Goal: Task Accomplishment & Management: Manage account settings

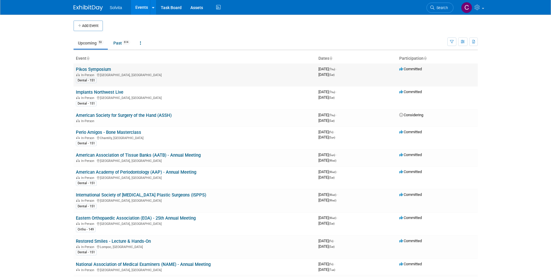
click at [101, 69] on link "Pikos Symposium" at bounding box center [93, 69] width 35 height 5
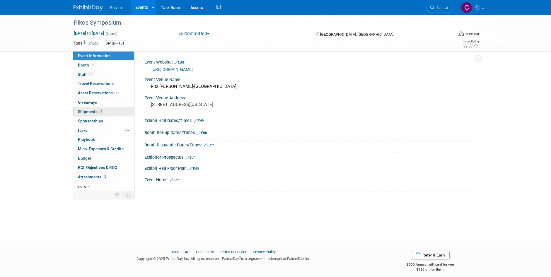
click at [91, 111] on span "Shipments 1" at bounding box center [90, 111] width 25 height 5
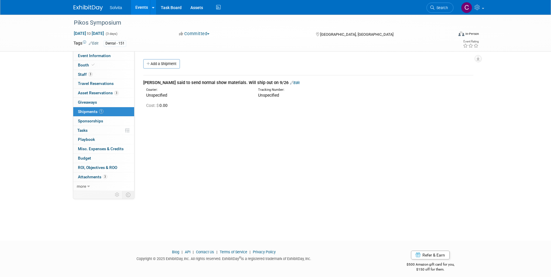
click at [254, 143] on div "Event Website: Edit https://www.pikosinstitute.com/live-courses/pikos-symposium…" at bounding box center [305, 121] width 343 height 140
click at [290, 82] on link "Edit" at bounding box center [295, 83] width 10 height 4
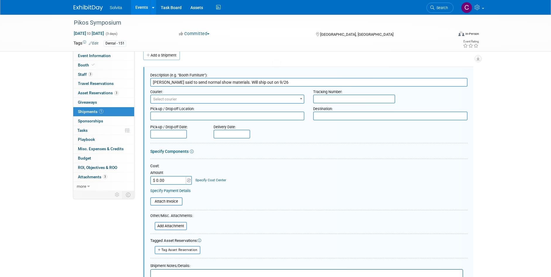
scroll to position [9, 0]
click at [251, 84] on input "Chip said to send normal show materials. Will ship out on 9/26" at bounding box center [308, 82] width 317 height 9
click at [251, 83] on input "Chip said to send normal show materials. Will ship out on 9/26" at bounding box center [308, 82] width 317 height 9
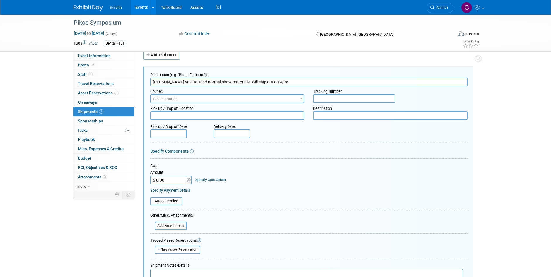
type input "D"
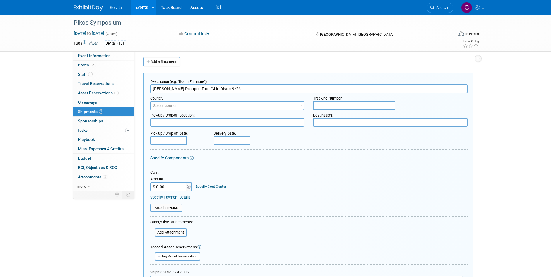
scroll to position [0, 0]
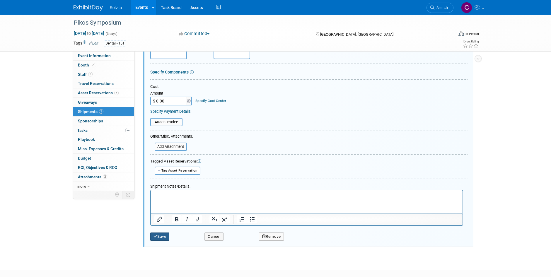
type input "Brandon Dropped Tote #4 in Distro 9/26."
click at [161, 235] on button "Save" at bounding box center [159, 237] width 19 height 8
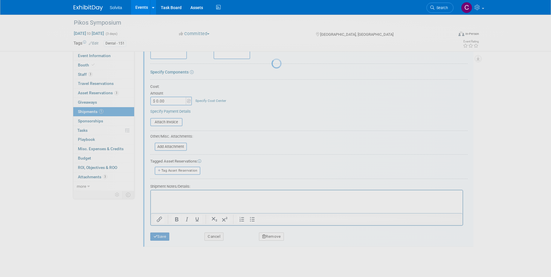
scroll to position [5, 0]
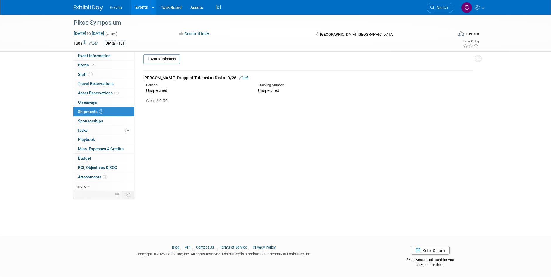
click at [239, 79] on link "Edit" at bounding box center [244, 78] width 10 height 4
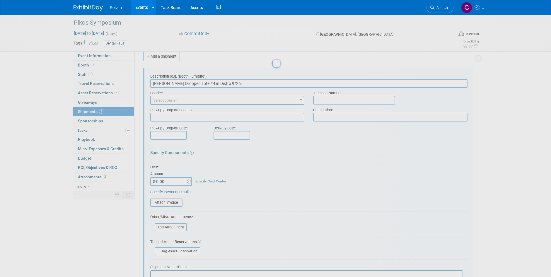
scroll to position [9, 0]
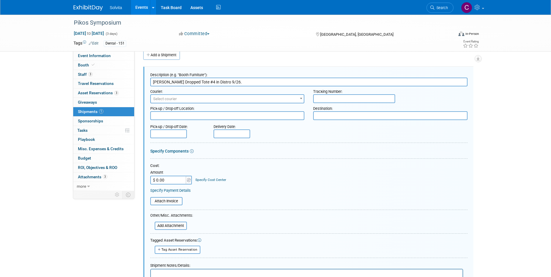
click at [199, 84] on input "Brandon Dropped Tote #4 in Distro 9/26." at bounding box center [308, 82] width 317 height 9
click at [199, 82] on input "Brandon Dropped Tote #2 in Distro 9/26." at bounding box center [308, 82] width 317 height 9
drag, startPoint x: 185, startPoint y: 82, endPoint x: 200, endPoint y: 82, distance: 14.9
click at [200, 82] on input "Brandon Dropped Tote #2 in Distro 9/26." at bounding box center [308, 82] width 317 height 9
click at [184, 82] on input "Brandon Dropped in Distro 9/26." at bounding box center [308, 82] width 317 height 9
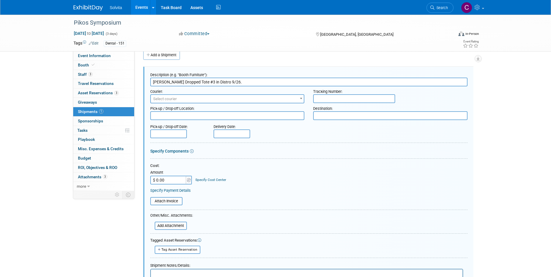
type input "Brandon Dropped Tote #3 in Distro 9/26."
click at [292, 139] on form "Description (e.g. "Booth Furniture"): Brandon Dropped Tote #3 in Distro 9/26. C…" at bounding box center [308, 193] width 317 height 246
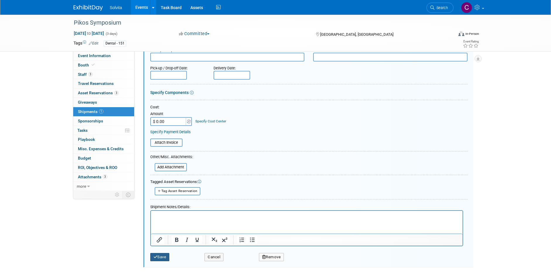
click at [163, 259] on button "Save" at bounding box center [159, 257] width 19 height 8
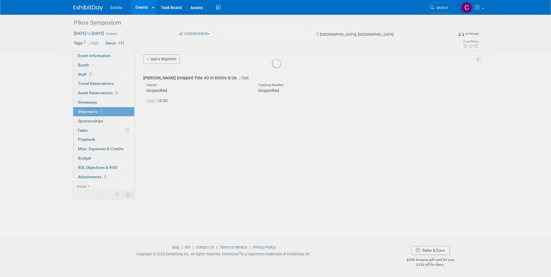
scroll to position [5, 0]
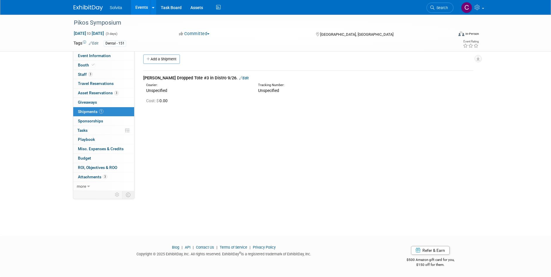
click at [142, 6] on link "Events" at bounding box center [141, 7] width 21 height 15
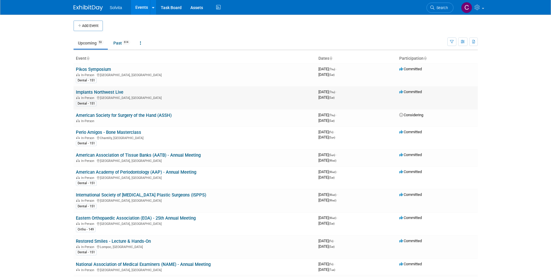
click at [115, 93] on link "Implants Northwest Live" at bounding box center [99, 92] width 47 height 5
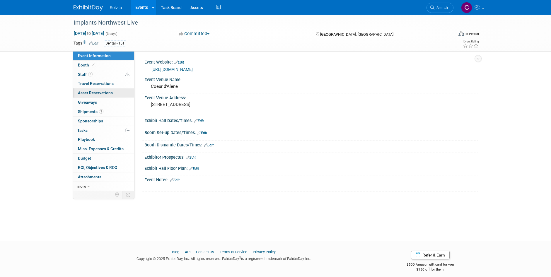
click at [96, 92] on span "Asset Reservations 0" at bounding box center [95, 93] width 35 height 5
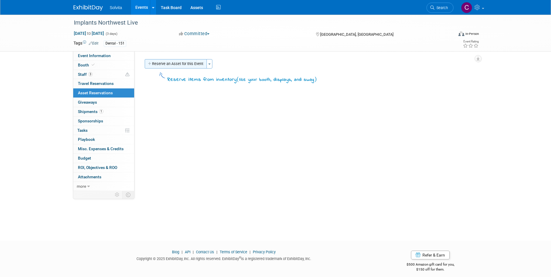
click at [190, 63] on button "Reserve an Asset for this Event" at bounding box center [176, 63] width 62 height 9
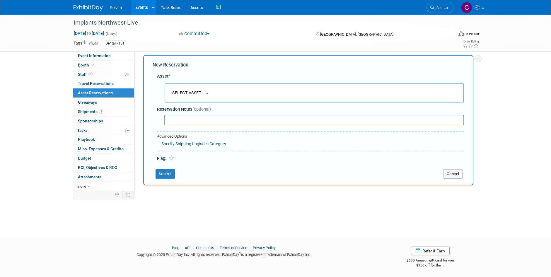
scroll to position [5, 0]
click at [205, 92] on span "-- SELECT ASSET --" at bounding box center [187, 92] width 36 height 5
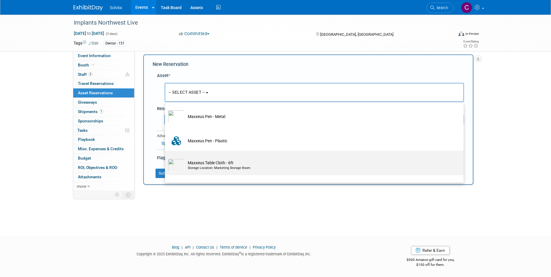
scroll to position [117, 0]
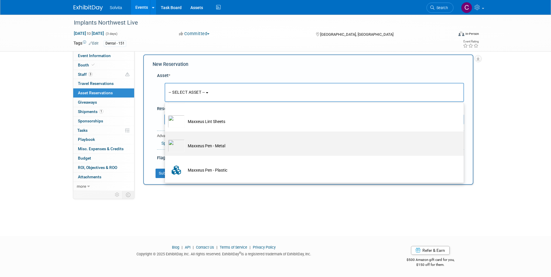
click at [203, 148] on td "Maxxeus Pen - Metal" at bounding box center [318, 145] width 267 height 13
click at [166, 139] on input "Maxxeus Pen - Metal" at bounding box center [164, 137] width 4 height 4
select select "10714701"
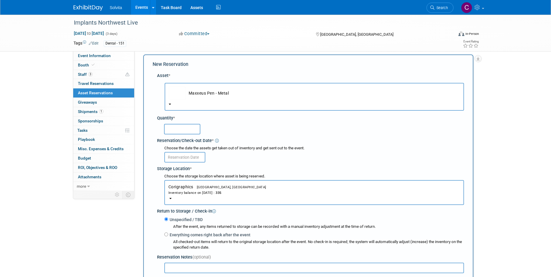
click at [180, 133] on input "text" at bounding box center [182, 129] width 36 height 11
type input "25"
click at [177, 158] on input "text" at bounding box center [184, 157] width 41 height 11
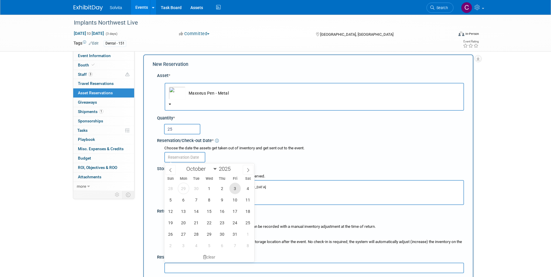
click at [231, 188] on span "3" at bounding box center [234, 188] width 11 height 11
type input "Oct 3, 2025"
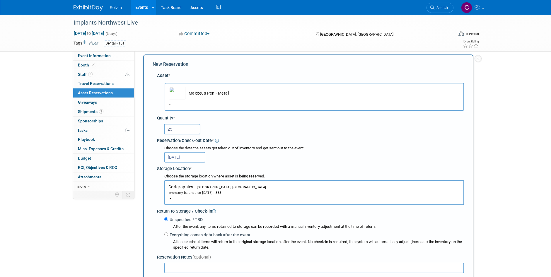
click at [193, 187] on span "Troy, OH" at bounding box center [229, 187] width 73 height 4
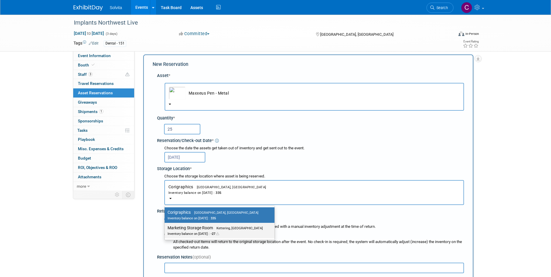
click at [201, 227] on label "Marketing Storage Room Kettering, OH Inventory balance on Oct 3, 2025 : -27" at bounding box center [218, 230] width 101 height 13
click at [166, 227] on input "Marketing Storage Room Kettering, OH Inventory balance on Oct 3, 2025 : -27" at bounding box center [164, 228] width 4 height 4
select select "11223481"
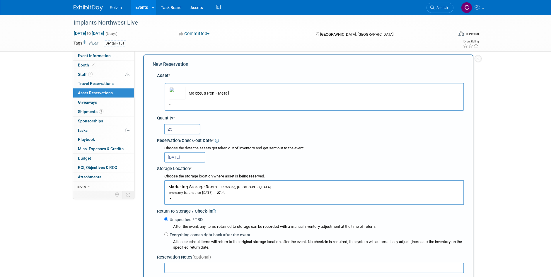
scroll to position [63, 0]
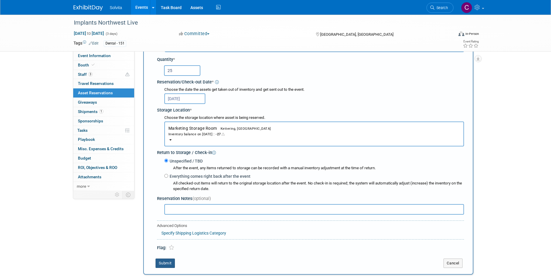
click at [168, 265] on button "Submit" at bounding box center [165, 263] width 19 height 9
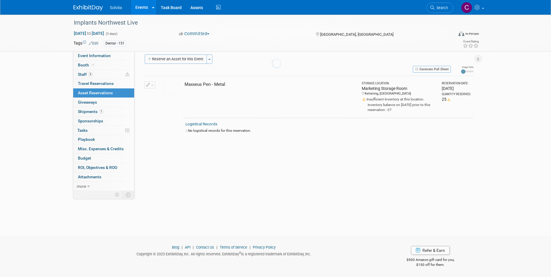
scroll to position [5, 0]
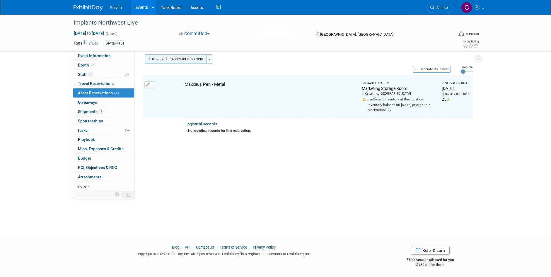
click at [186, 58] on button "Reserve an Asset for this Event" at bounding box center [176, 58] width 62 height 9
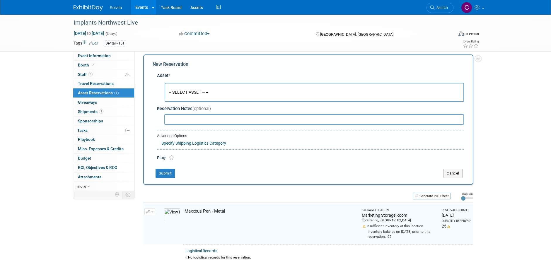
scroll to position [6, 0]
click at [194, 89] on span "-- SELECT ASSET --" at bounding box center [187, 91] width 36 height 5
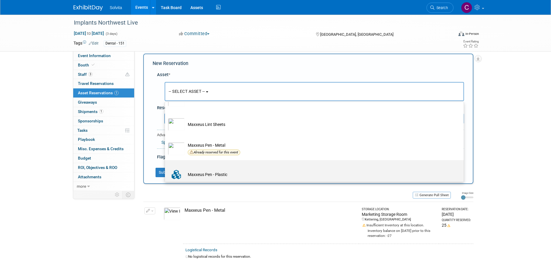
scroll to position [117, 0]
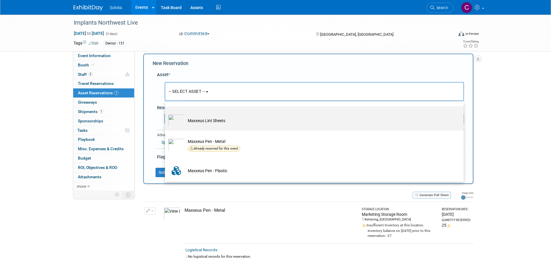
click at [218, 122] on td "Maxxeus Lint Sheets" at bounding box center [318, 120] width 267 height 13
click at [166, 113] on input "Maxxeus Lint Sheets" at bounding box center [164, 112] width 4 height 4
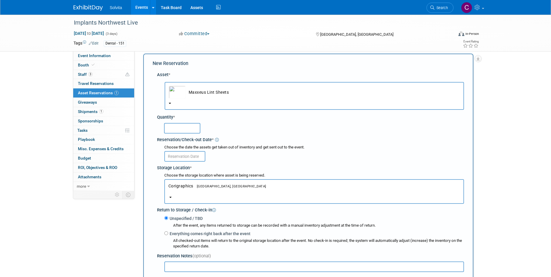
select select "10714702"
click at [188, 128] on input "text" at bounding box center [182, 128] width 36 height 11
type input "25"
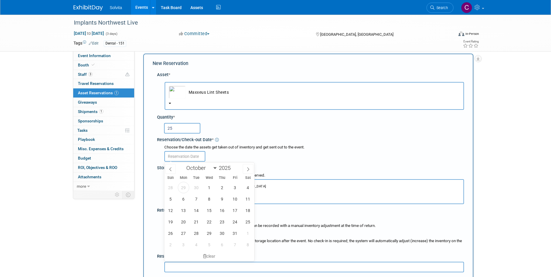
click at [186, 156] on input "text" at bounding box center [184, 156] width 41 height 11
click at [238, 188] on span "3" at bounding box center [234, 187] width 11 height 11
type input "[DATE]"
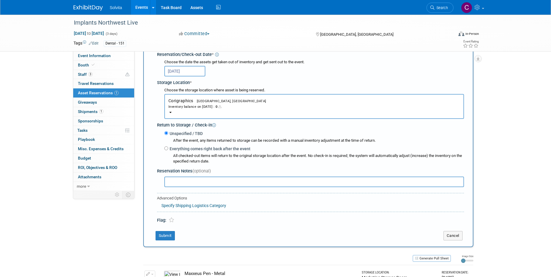
scroll to position [93, 0]
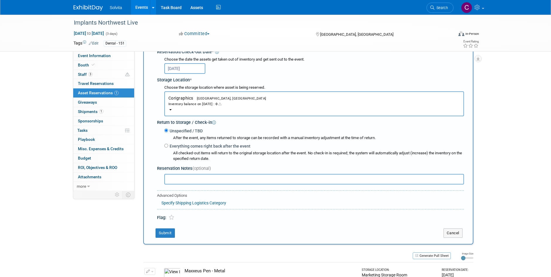
click at [197, 102] on div "Inventory balance on Oct 3, 2025 : 0" at bounding box center [314, 104] width 292 height 6
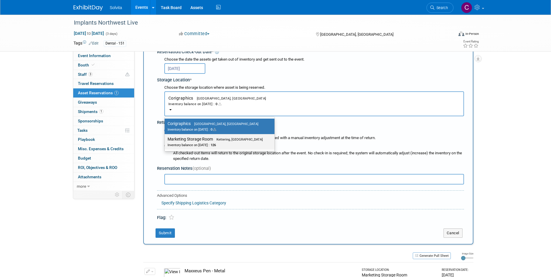
click at [201, 139] on label "Marketing Storage Room Kettering, OH Inventory balance on Oct 3, 2025 : 126" at bounding box center [218, 141] width 101 height 13
click at [166, 139] on input "Marketing Storage Room Kettering, OH Inventory balance on Oct 3, 2025 : 126" at bounding box center [164, 139] width 4 height 4
select select "11223481"
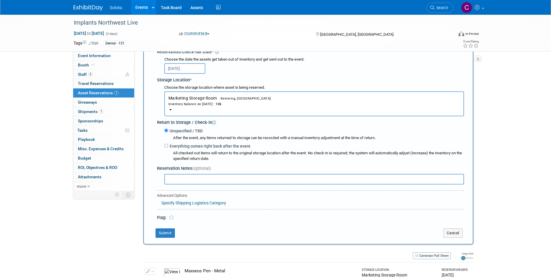
click at [168, 229] on div "New Reservation Asset * -- SELECT ASSET -- <table style='display: inline-block;…" at bounding box center [308, 105] width 330 height 279
click at [166, 233] on button "Submit" at bounding box center [165, 233] width 19 height 9
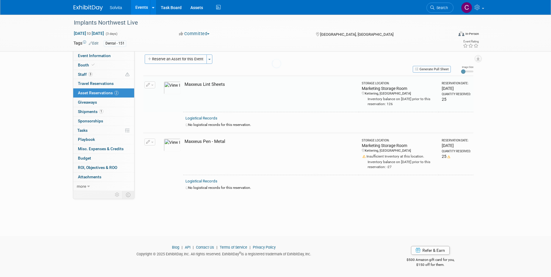
scroll to position [5, 0]
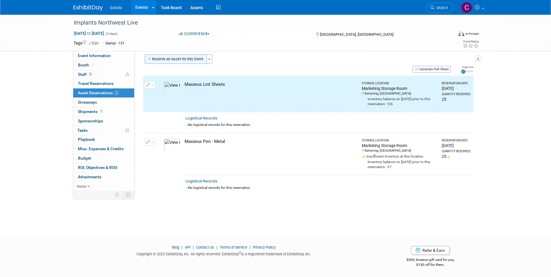
click at [175, 60] on button "Reserve an Asset for this Event" at bounding box center [176, 58] width 62 height 9
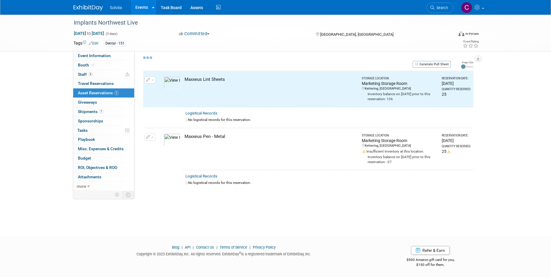
scroll to position [6, 0]
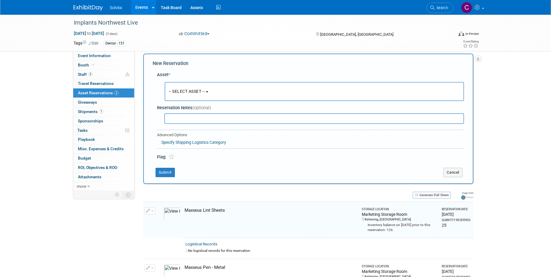
click at [209, 90] on button "-- SELECT ASSET --" at bounding box center [314, 91] width 299 height 19
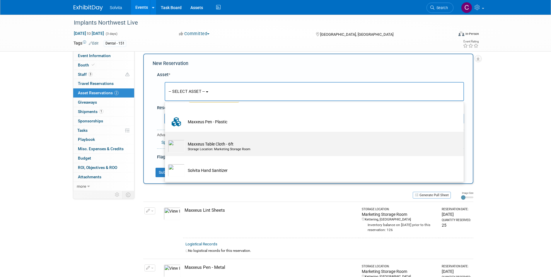
scroll to position [35, 0]
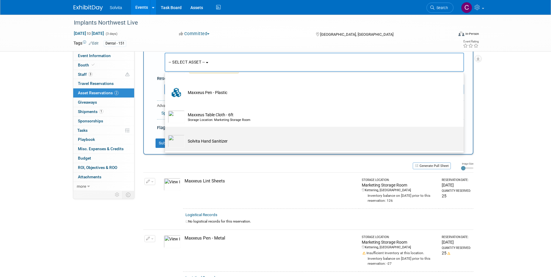
click at [214, 146] on td "Solvita Hand Sanitizer" at bounding box center [318, 141] width 267 height 13
click at [166, 134] on input "Solvita Hand Sanitizer" at bounding box center [164, 132] width 4 height 4
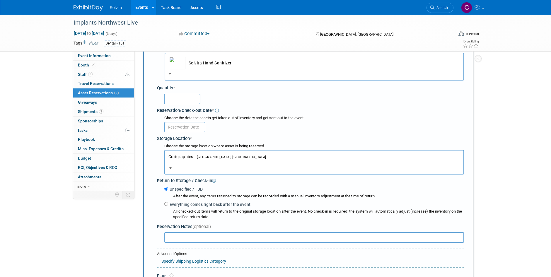
select select "10714703"
click at [182, 99] on input "text" at bounding box center [182, 99] width 36 height 11
type input "25"
click at [180, 125] on input "text" at bounding box center [184, 127] width 41 height 11
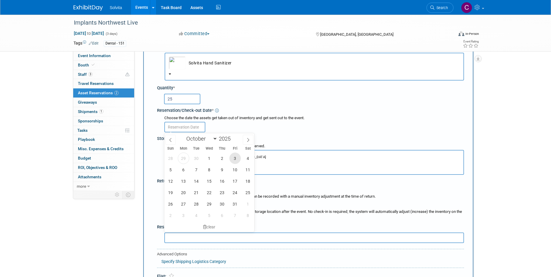
click at [233, 158] on span "3" at bounding box center [234, 158] width 11 height 11
type input "Oct 3, 2025"
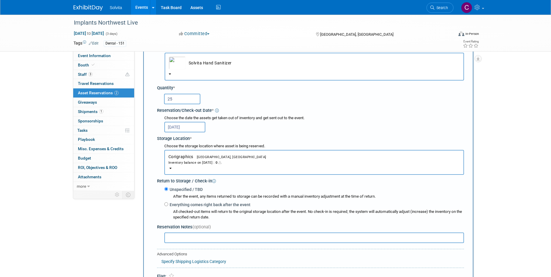
click at [188, 159] on span "Corigraphics Troy, OH Inventory balance on Oct 3, 2025 : 0" at bounding box center [314, 159] width 292 height 11
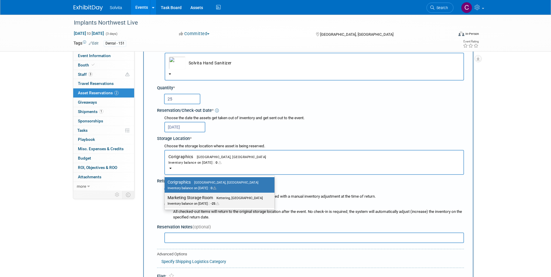
click at [190, 199] on label "Marketing Storage Room Kettering, OH Inventory balance on Oct 3, 2025 : -25" at bounding box center [218, 200] width 101 height 13
click at [166, 199] on input "Marketing Storage Room Kettering, OH Inventory balance on Oct 3, 2025 : -25" at bounding box center [164, 198] width 4 height 4
select select "11223481"
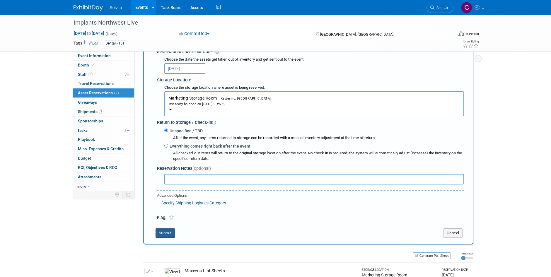
click at [169, 235] on button "Submit" at bounding box center [165, 233] width 19 height 9
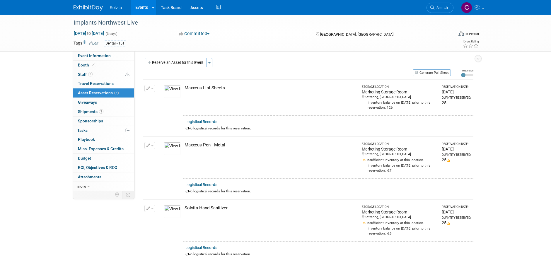
scroll to position [0, 0]
click at [173, 61] on button "Reserve an Asset for this Event" at bounding box center [176, 63] width 62 height 9
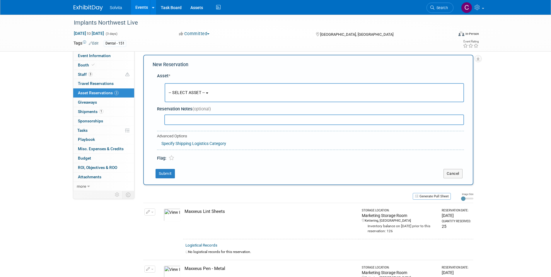
scroll to position [6, 0]
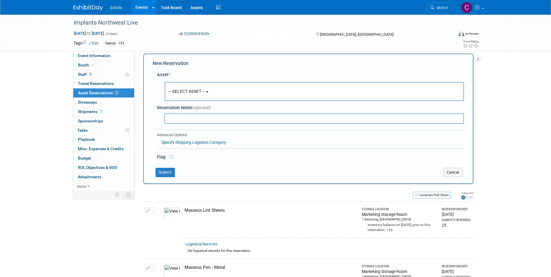
click at [207, 87] on button "-- SELECT ASSET --" at bounding box center [314, 91] width 299 height 19
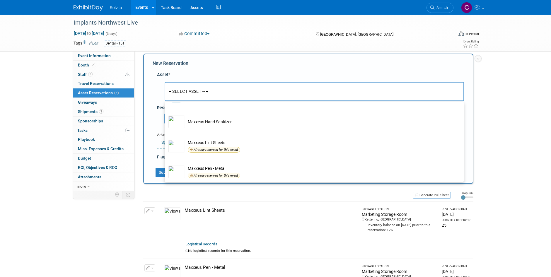
scroll to position [171, 0]
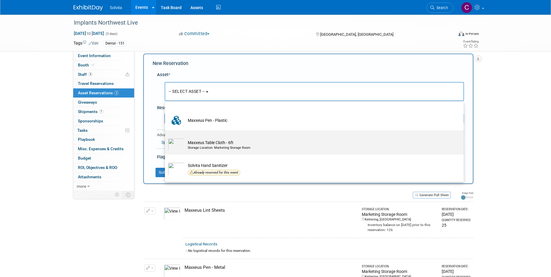
click at [218, 146] on div "Storage Location: Marketing Storage Room" at bounding box center [320, 148] width 264 height 5
click at [166, 137] on input "Maxxeus Table Cloth - 6ft Storage Location: Marketing Storage Room" at bounding box center [164, 136] width 4 height 4
select select "10714705"
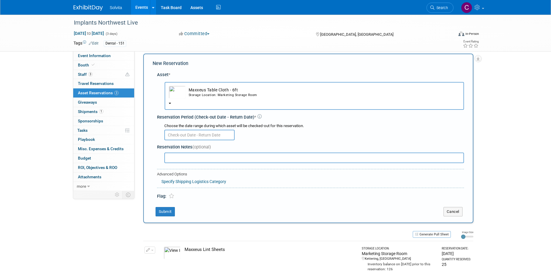
click at [190, 137] on input "text" at bounding box center [199, 135] width 70 height 11
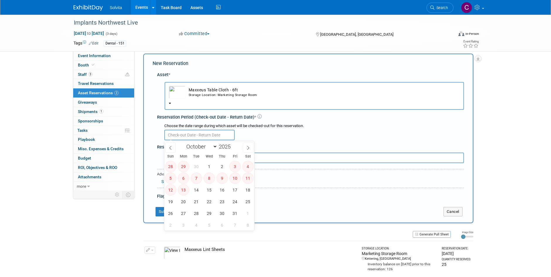
click at [237, 168] on span "3" at bounding box center [234, 166] width 11 height 11
click at [238, 165] on span "3" at bounding box center [234, 166] width 11 height 11
click at [237, 165] on span "3" at bounding box center [234, 166] width 11 height 11
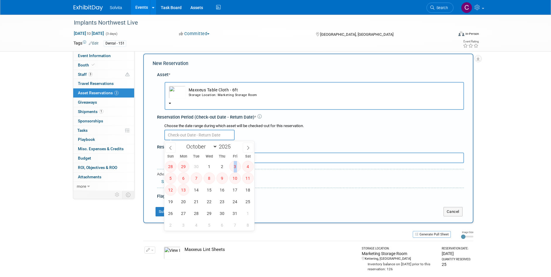
copy span "3"
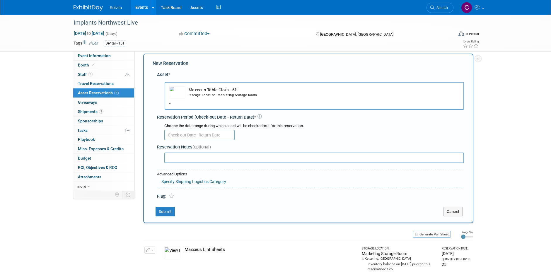
click at [298, 254] on td "Maxxeus Lint Sheets" at bounding box center [271, 259] width 176 height 36
click at [458, 213] on button "Cancel" at bounding box center [453, 211] width 19 height 9
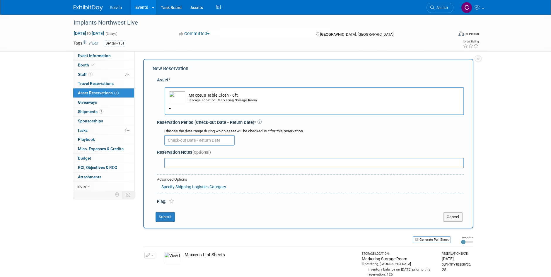
scroll to position [0, 0]
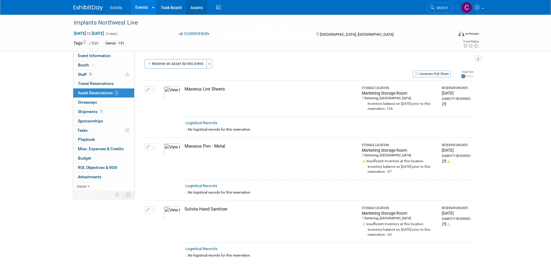
click at [202, 8] on link "Assets" at bounding box center [196, 7] width 21 height 15
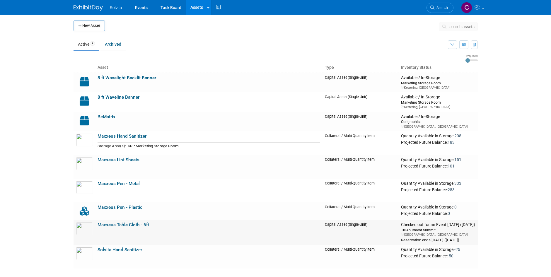
click at [126, 223] on link "Maxxeus Table Cloth - 6ft" at bounding box center [124, 224] width 52 height 5
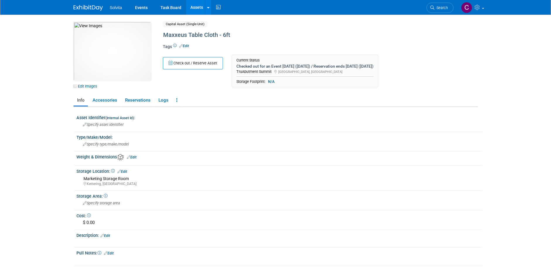
click at [186, 45] on link "Edit" at bounding box center [184, 46] width 10 height 4
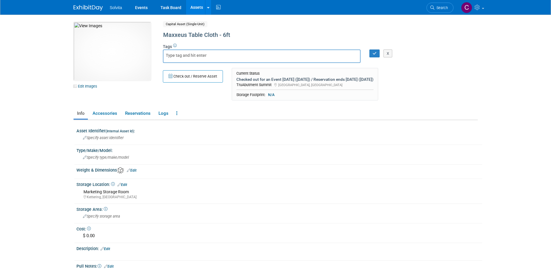
click at [203, 92] on div "Check out / Reserve Asset Current Status Checked out for an Event 10 days ago (…" at bounding box center [296, 86] width 275 height 36
click at [374, 50] on button "button" at bounding box center [374, 54] width 11 height 8
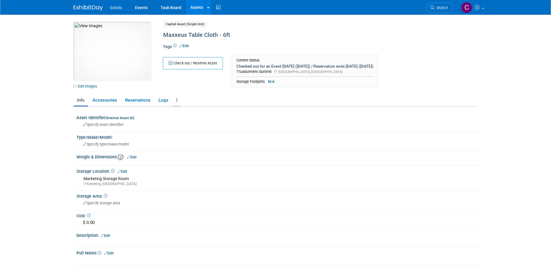
click at [175, 100] on link at bounding box center [177, 100] width 8 height 10
click at [337, 95] on ul "Info Accessories Reservations Logs Reservation Policy Copy/Duplicate Asset Arch…" at bounding box center [276, 101] width 404 height 12
click at [257, 39] on div "Maxxeus Table Cloth - 6ft" at bounding box center [295, 35] width 268 height 11
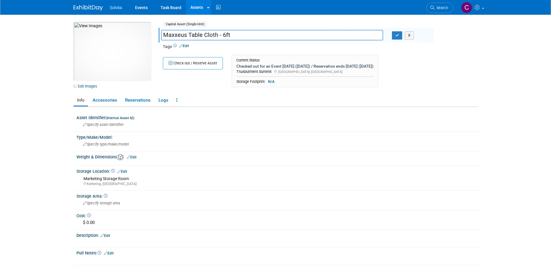
click at [471, 50] on div "10030753-10714705-884bb4e3-c3c0-4960-ac27-f22fd3c42ba2.jpg Edit Images Capital …" at bounding box center [275, 56] width 413 height 69
click at [177, 97] on link at bounding box center [177, 100] width 8 height 10
click at [108, 98] on link "Accessories" at bounding box center [104, 100] width 31 height 10
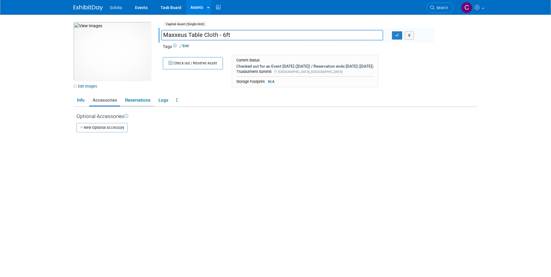
click at [143, 100] on link "Reservations" at bounding box center [138, 100] width 32 height 10
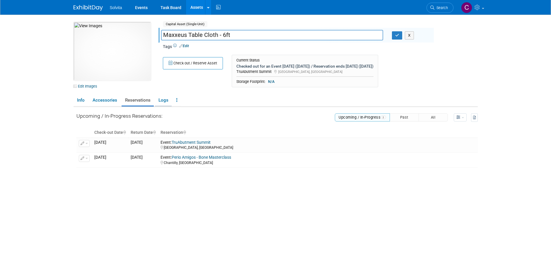
click at [163, 98] on link "Logs" at bounding box center [163, 100] width 17 height 10
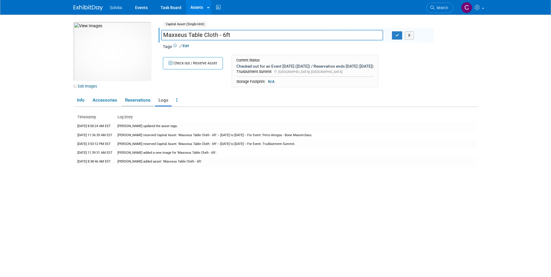
click at [145, 103] on link "Reservations" at bounding box center [138, 100] width 32 height 10
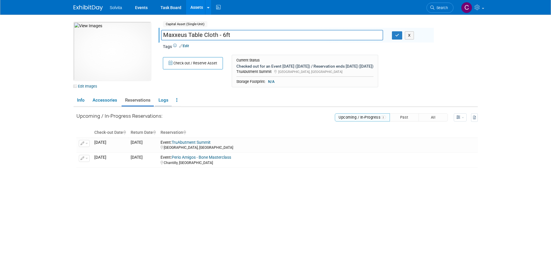
click at [166, 99] on link "Logs" at bounding box center [163, 100] width 17 height 10
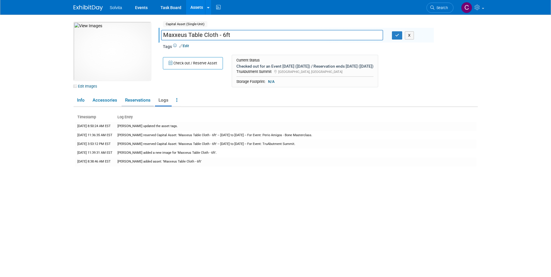
click at [143, 100] on link "Reservations" at bounding box center [138, 100] width 32 height 10
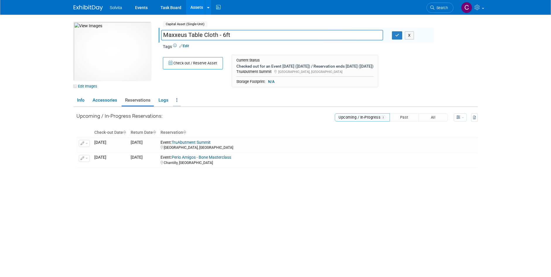
click at [176, 100] on icon at bounding box center [176, 100] width 1 height 4
click at [194, 121] on link "Copy/Duplicate Asset" at bounding box center [198, 122] width 51 height 10
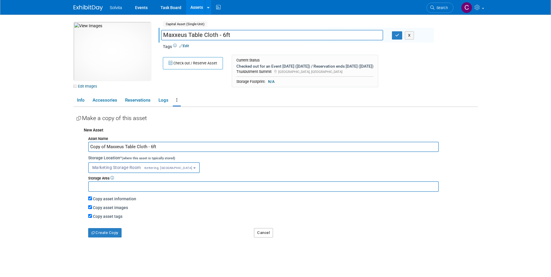
click at [271, 235] on button "Cancel" at bounding box center [263, 232] width 19 height 9
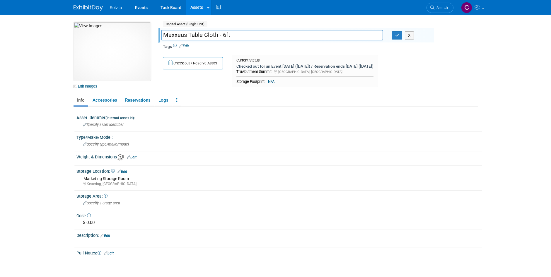
click at [76, 99] on link "Info" at bounding box center [81, 100] width 14 height 10
click at [401, 37] on button "button" at bounding box center [397, 35] width 11 height 8
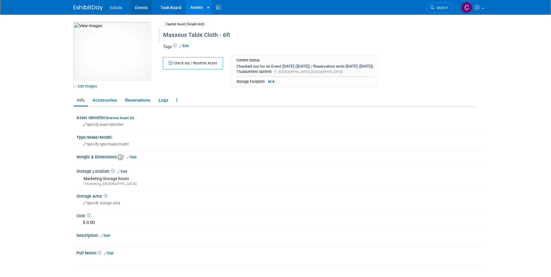
click at [139, 7] on link "Events" at bounding box center [141, 7] width 21 height 15
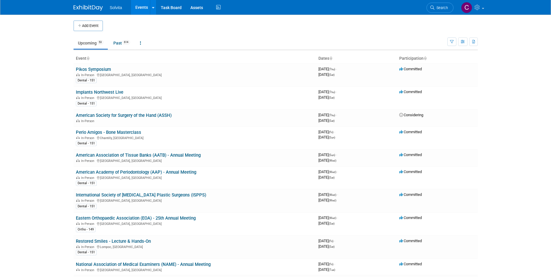
drag, startPoint x: 113, startPoint y: 92, endPoint x: 121, endPoint y: 94, distance: 8.3
click at [113, 92] on link "Implants Northwest Live" at bounding box center [99, 92] width 47 height 5
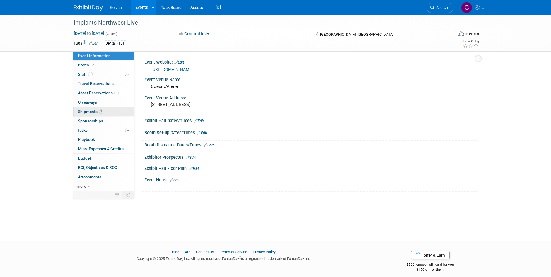
click at [85, 109] on span "Shipments 1" at bounding box center [90, 111] width 25 height 5
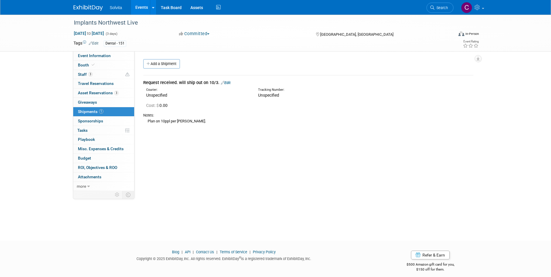
click at [205, 176] on div "Event Website: Edit https://www.inwlive.com/courses Event Venue Name: Coeur d'A…" at bounding box center [305, 121] width 343 height 140
drag, startPoint x: 93, startPoint y: 93, endPoint x: 98, endPoint y: 93, distance: 5.3
click at [93, 93] on span "Asset Reservations 3" at bounding box center [98, 93] width 41 height 5
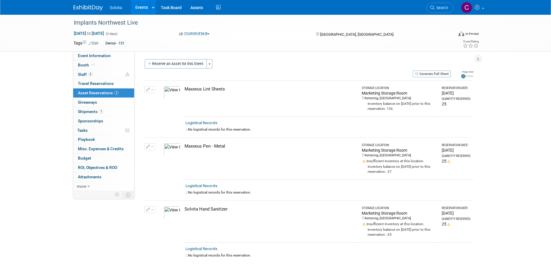
click at [150, 88] on button "button" at bounding box center [149, 89] width 11 height 7
click at [171, 99] on button "Change Reservation" at bounding box center [173, 99] width 50 height 8
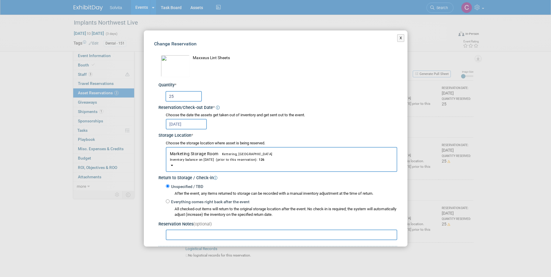
drag, startPoint x: 178, startPoint y: 96, endPoint x: 170, endPoint y: 95, distance: 8.3
click at [170, 95] on input "25" at bounding box center [184, 96] width 36 height 11
click at [398, 37] on button "X" at bounding box center [400, 38] width 7 height 8
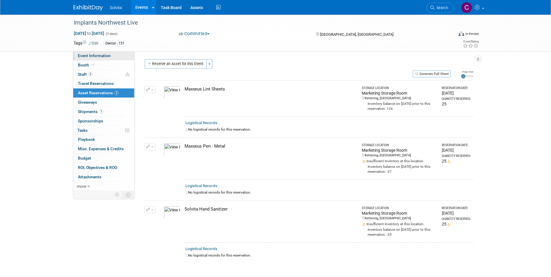
drag, startPoint x: 94, startPoint y: 55, endPoint x: 112, endPoint y: 60, distance: 18.4
click at [94, 55] on span "Event Information" at bounding box center [94, 55] width 33 height 5
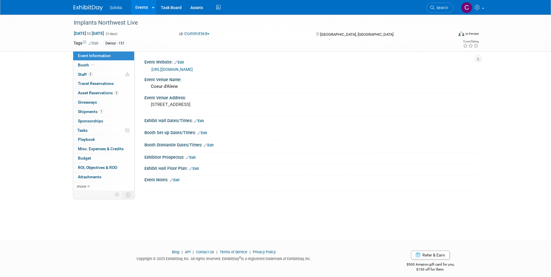
click at [190, 70] on link "https://www.inwlive.com/courses" at bounding box center [171, 69] width 41 height 5
click at [144, 8] on link "Events" at bounding box center [141, 7] width 21 height 15
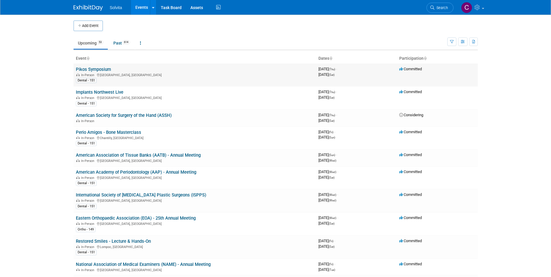
click at [100, 69] on link "Pikos Symposium" at bounding box center [93, 69] width 35 height 5
click at [104, 93] on link "Implants Northwest Live" at bounding box center [99, 92] width 47 height 5
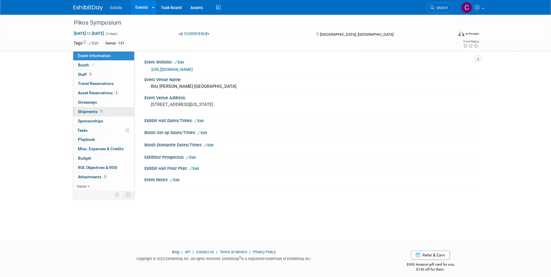
click at [91, 112] on span "Shipments 1" at bounding box center [90, 111] width 25 height 5
click at [91, 111] on span "Shipments 1" at bounding box center [90, 111] width 25 height 5
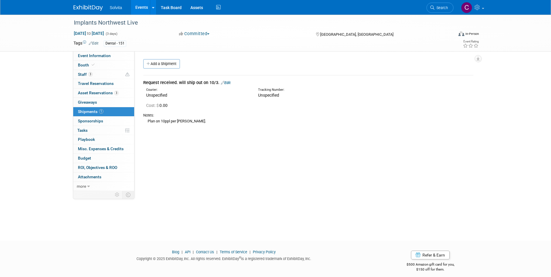
click at [142, 7] on link "Events" at bounding box center [141, 7] width 21 height 15
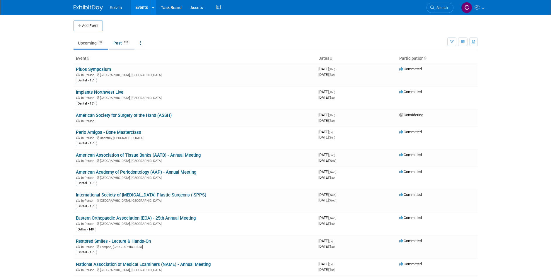
click at [115, 40] on link "Past 614" at bounding box center [121, 43] width 25 height 11
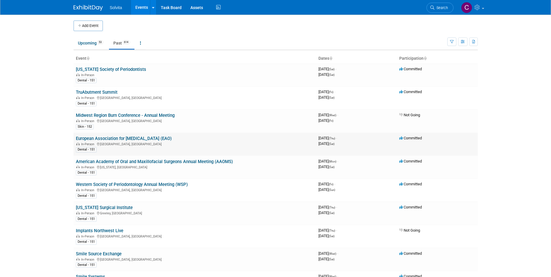
click at [113, 137] on link "European Association for [MEDICAL_DATA] (EAO)" at bounding box center [124, 138] width 96 height 5
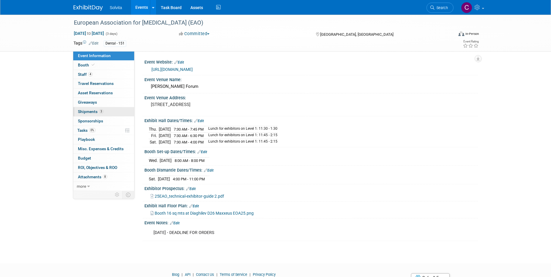
click at [89, 109] on link "3 Shipments 3" at bounding box center [103, 111] width 61 height 9
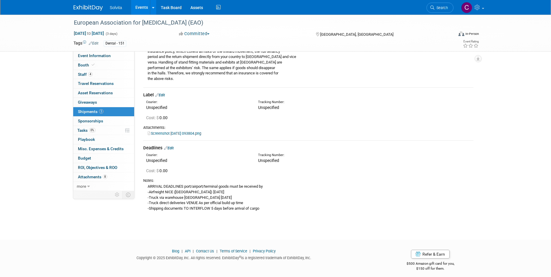
scroll to position [531, 0]
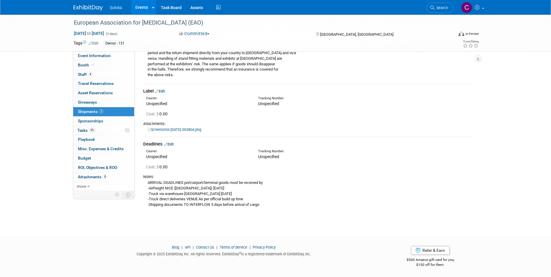
click at [193, 126] on div "Attachments:" at bounding box center [308, 123] width 330 height 5
click at [195, 127] on link "Screenshot [DATE] 093804.png" at bounding box center [175, 129] width 54 height 4
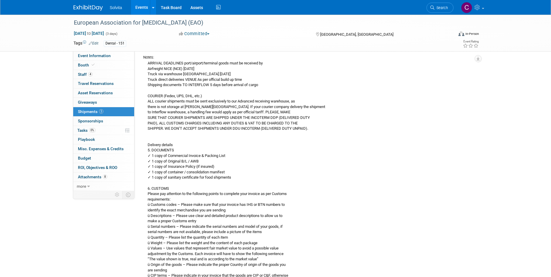
scroll to position [59, 0]
click at [135, 5] on link "Events" at bounding box center [141, 7] width 21 height 15
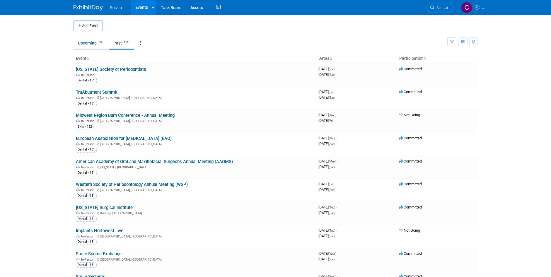
click at [91, 42] on link "Upcoming 53" at bounding box center [91, 43] width 34 height 11
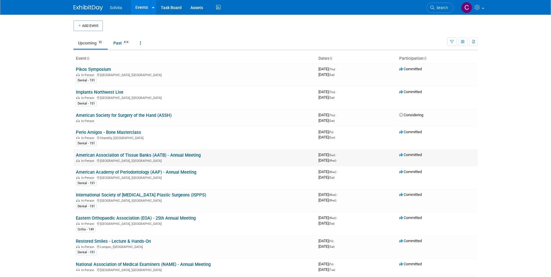
click at [106, 156] on link "American Association of Tissue Banks (AATB) - Annual Meeting" at bounding box center [138, 155] width 125 height 5
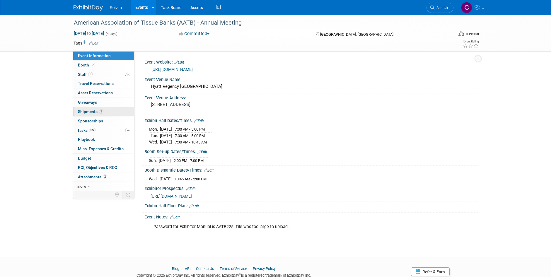
click at [84, 113] on span "Shipments 1" at bounding box center [90, 111] width 25 height 5
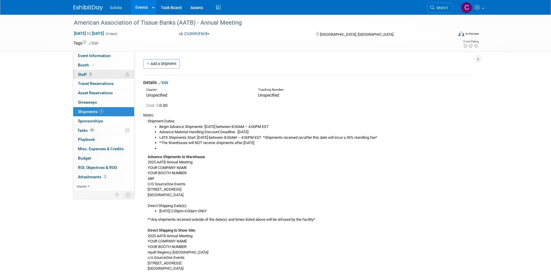
click at [81, 75] on span "Staff 3" at bounding box center [85, 74] width 15 height 5
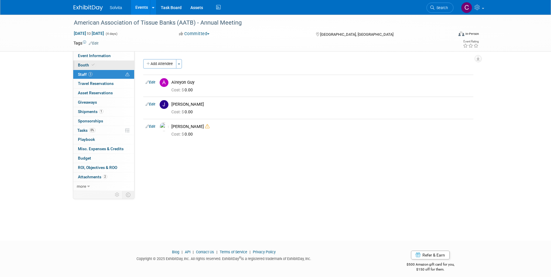
click at [81, 64] on span "Booth" at bounding box center [87, 65] width 18 height 5
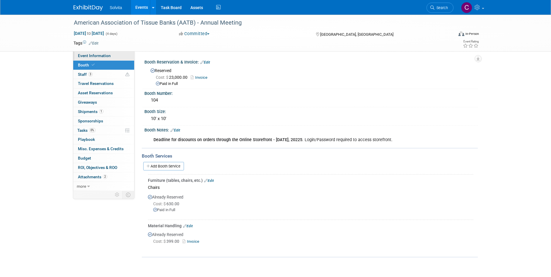
click at [88, 57] on span "Event Information" at bounding box center [94, 55] width 33 height 5
